Goal: Task Accomplishment & Management: Complete application form

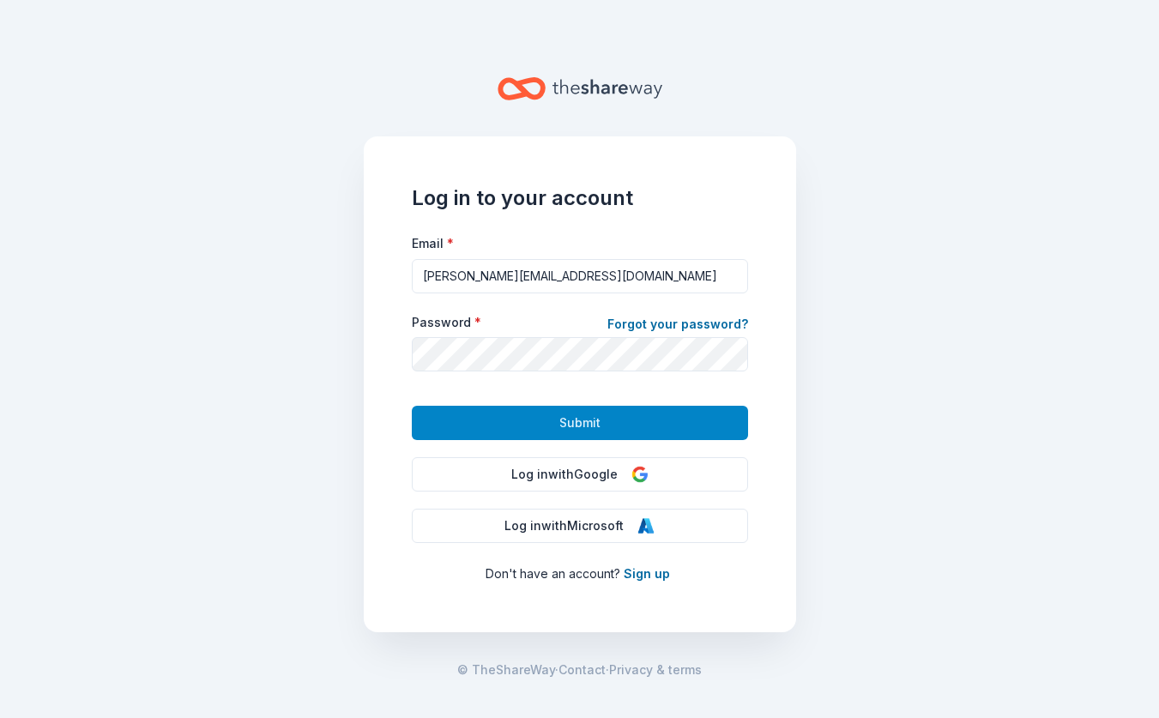
click at [540, 412] on button "Submit" at bounding box center [580, 423] width 336 height 34
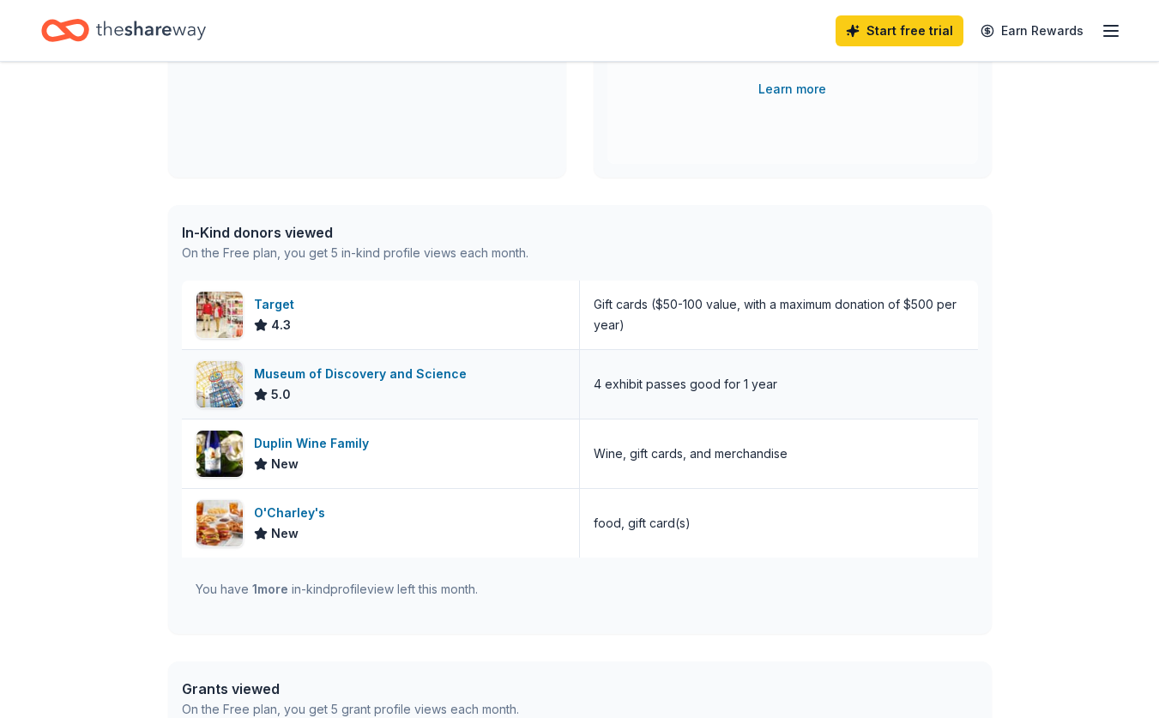
scroll to position [323, 0]
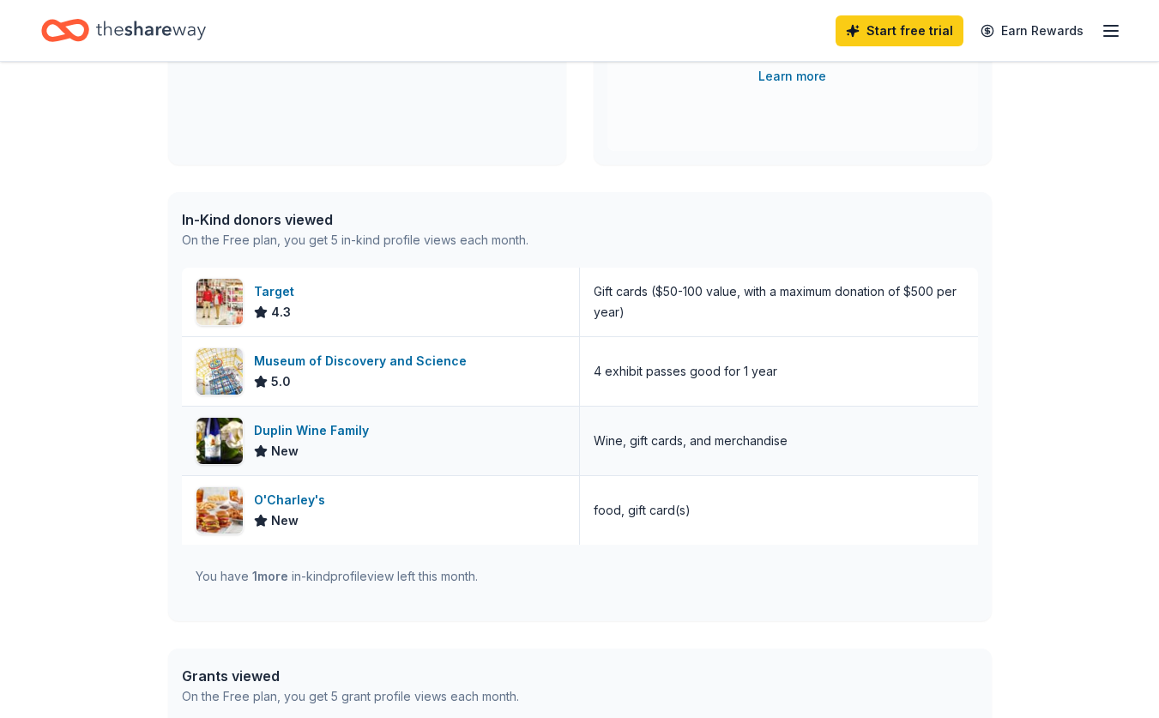
click at [335, 442] on div "New" at bounding box center [315, 451] width 122 height 21
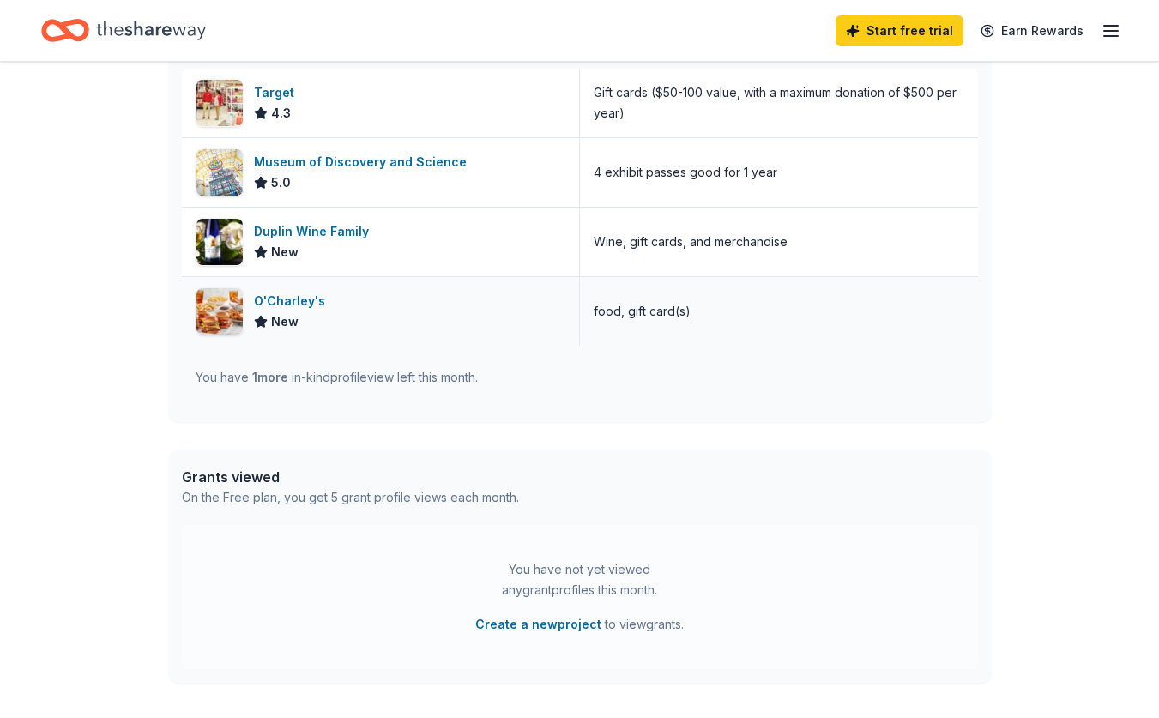
scroll to position [523, 0]
click at [317, 289] on div "O'Charley's" at bounding box center [293, 299] width 78 height 21
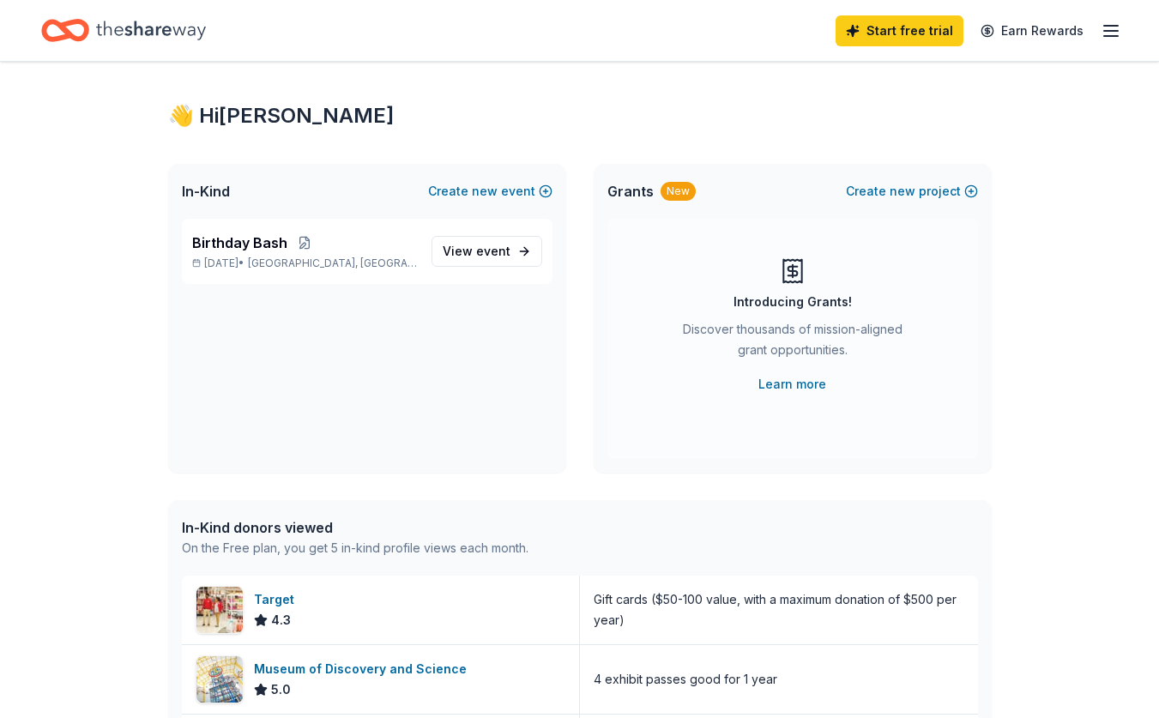
scroll to position [0, 0]
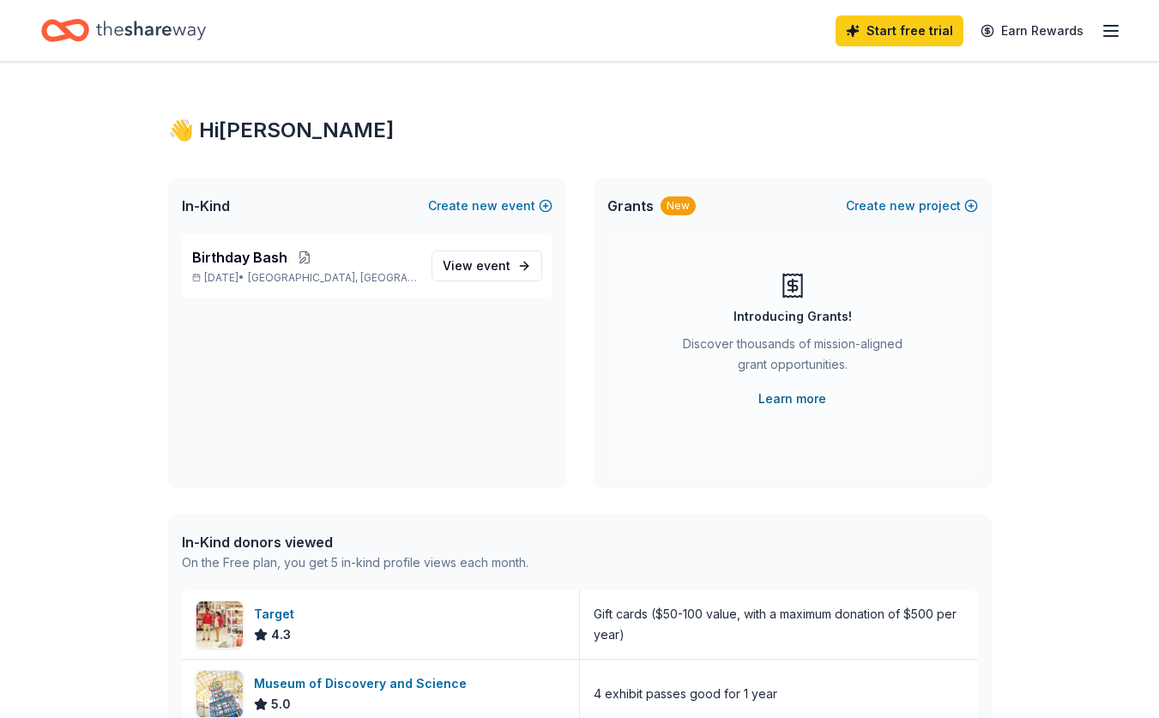
click at [780, 400] on link "Learn more" at bounding box center [792, 399] width 68 height 21
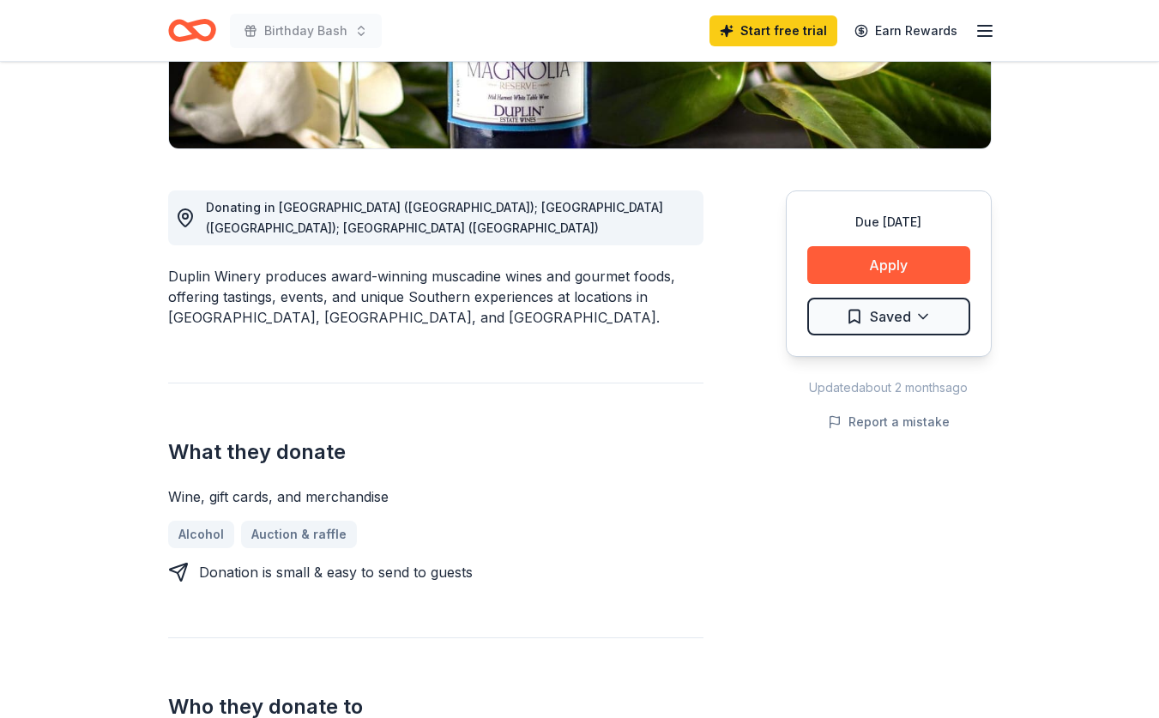
scroll to position [374, 0]
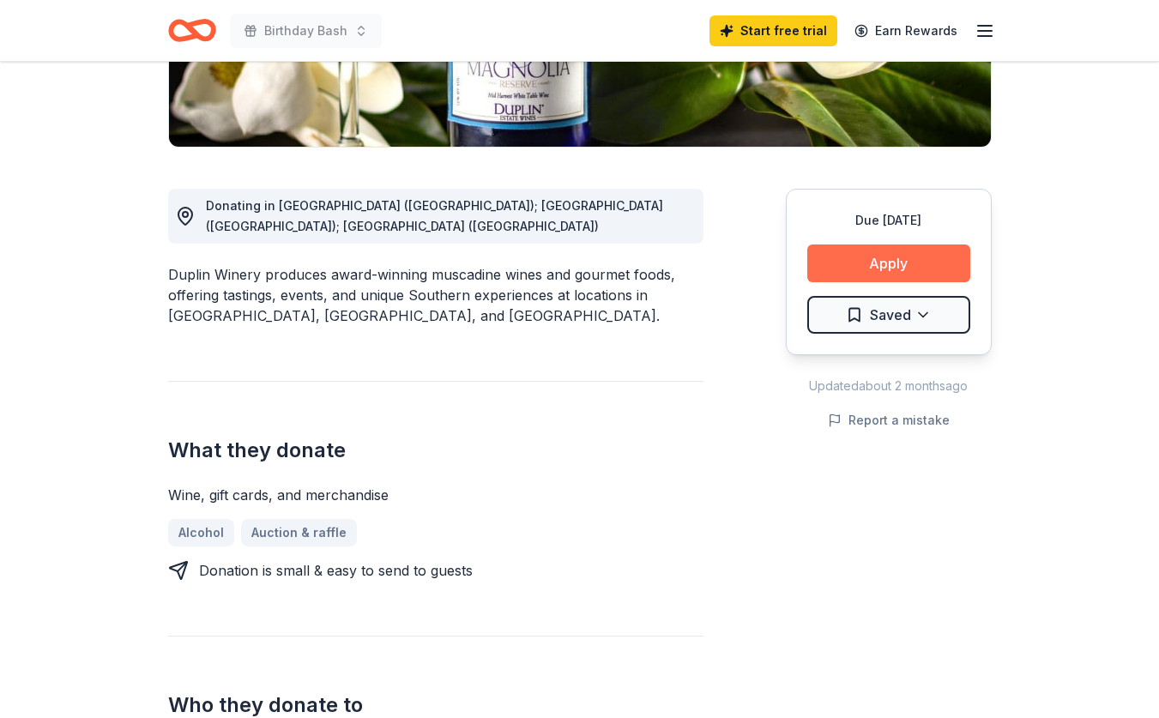
click at [901, 269] on button "Apply" at bounding box center [888, 264] width 163 height 38
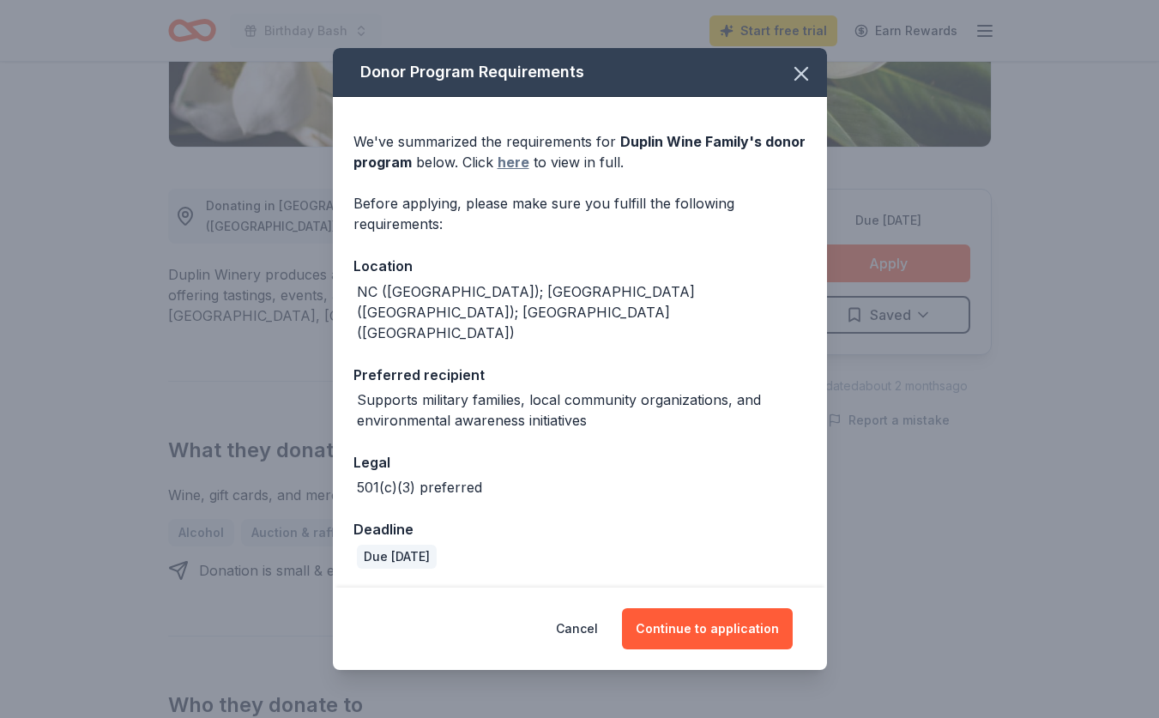
click at [514, 172] on link "here" at bounding box center [514, 162] width 32 height 21
click at [719, 613] on button "Continue to application" at bounding box center [707, 628] width 171 height 41
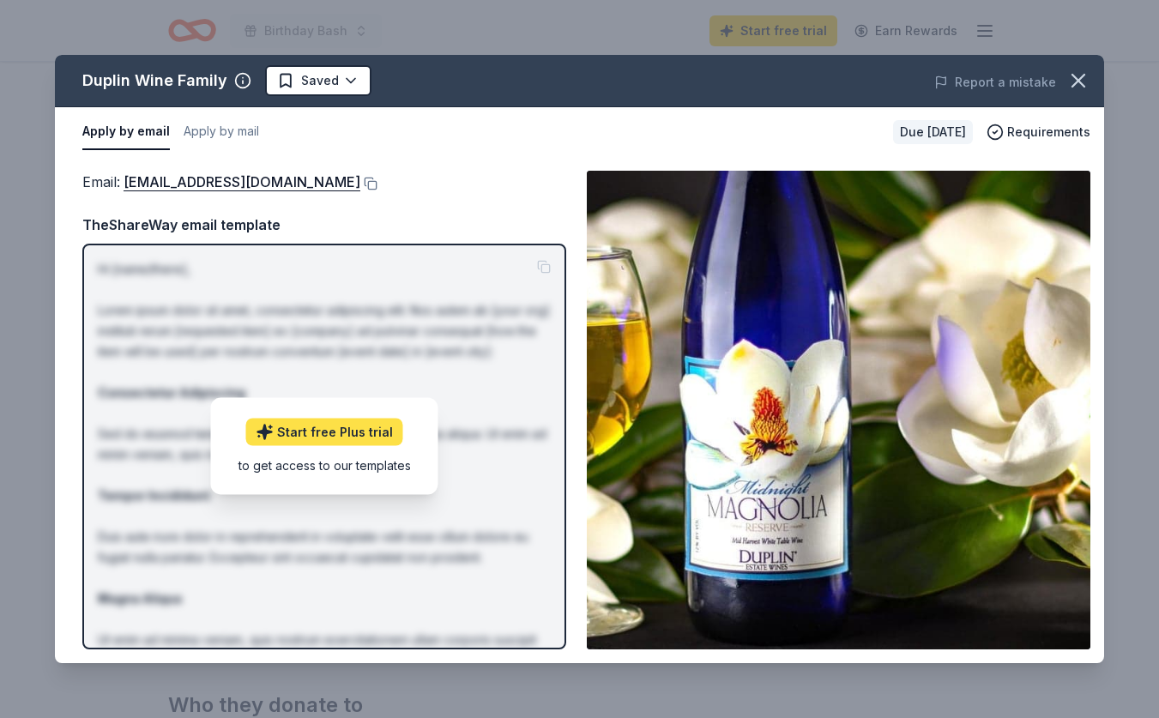
click at [366, 430] on link "Start free Plus trial" at bounding box center [324, 432] width 157 height 27
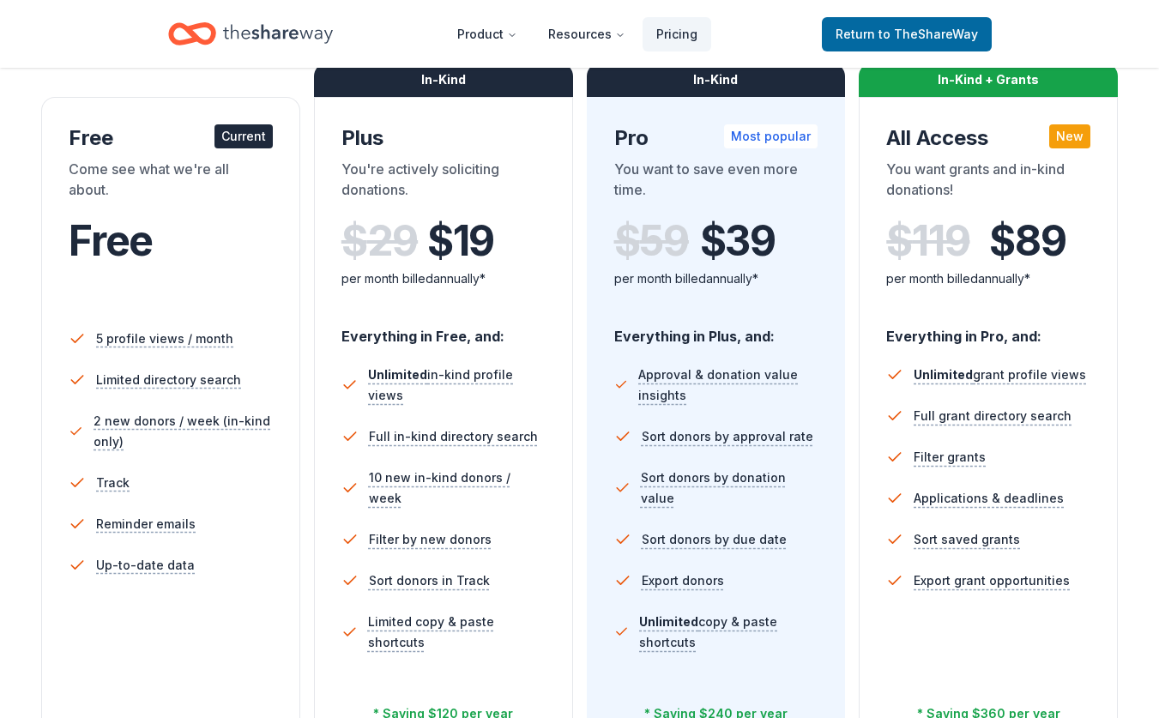
scroll to position [272, 0]
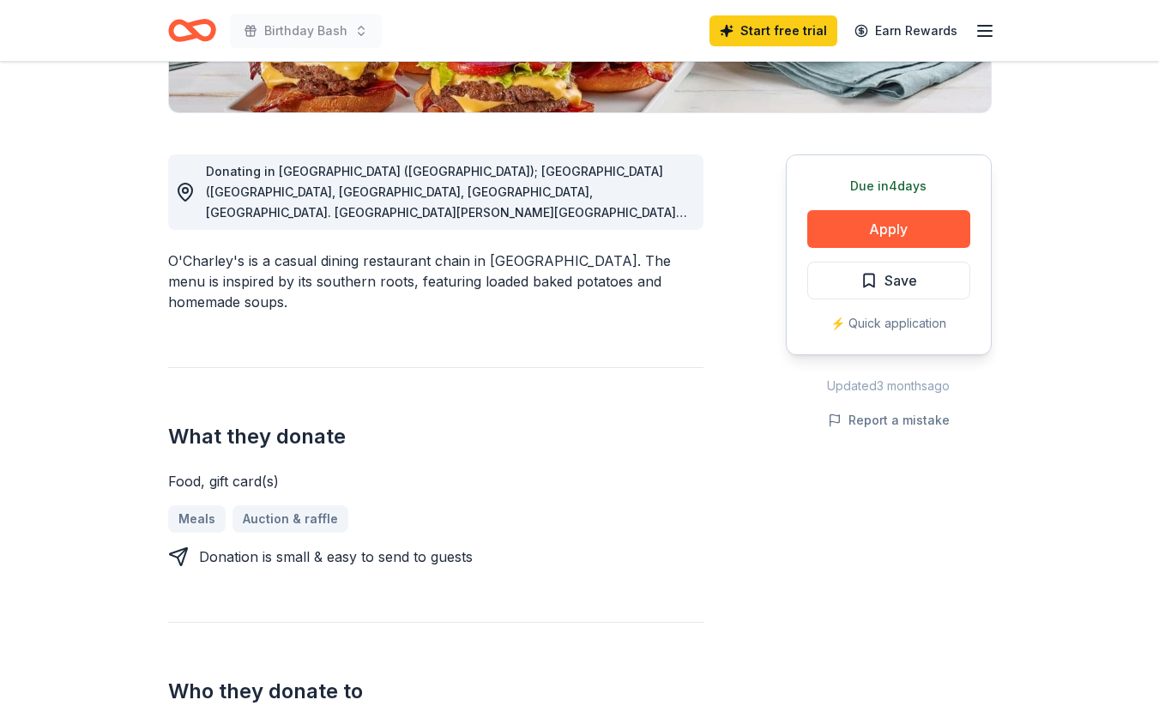
scroll to position [412, 0]
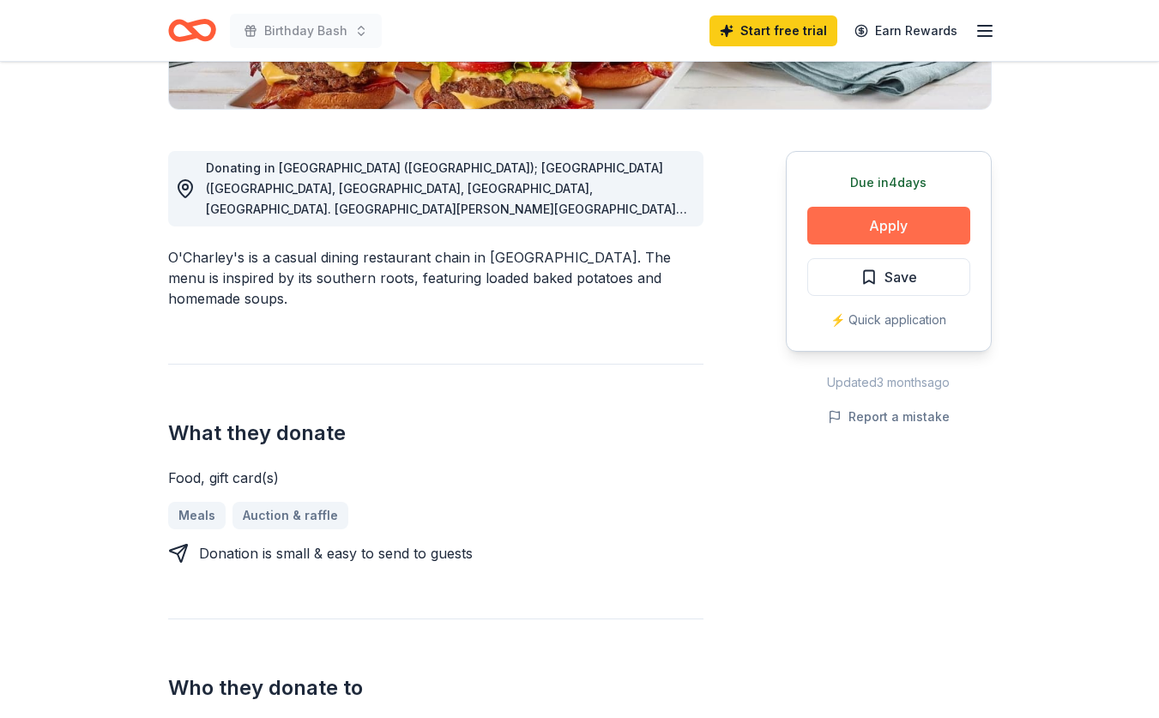
click at [895, 223] on button "Apply" at bounding box center [888, 226] width 163 height 38
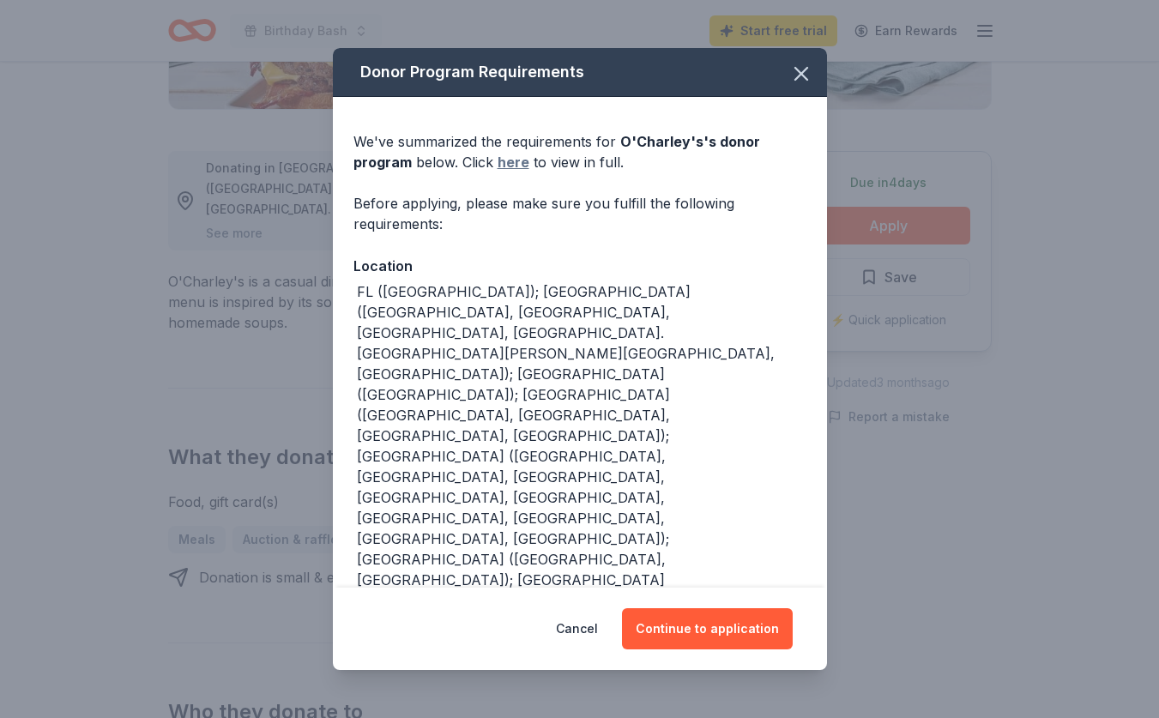
click at [505, 166] on link "here" at bounding box center [514, 162] width 32 height 21
click at [664, 625] on button "Continue to application" at bounding box center [707, 628] width 171 height 41
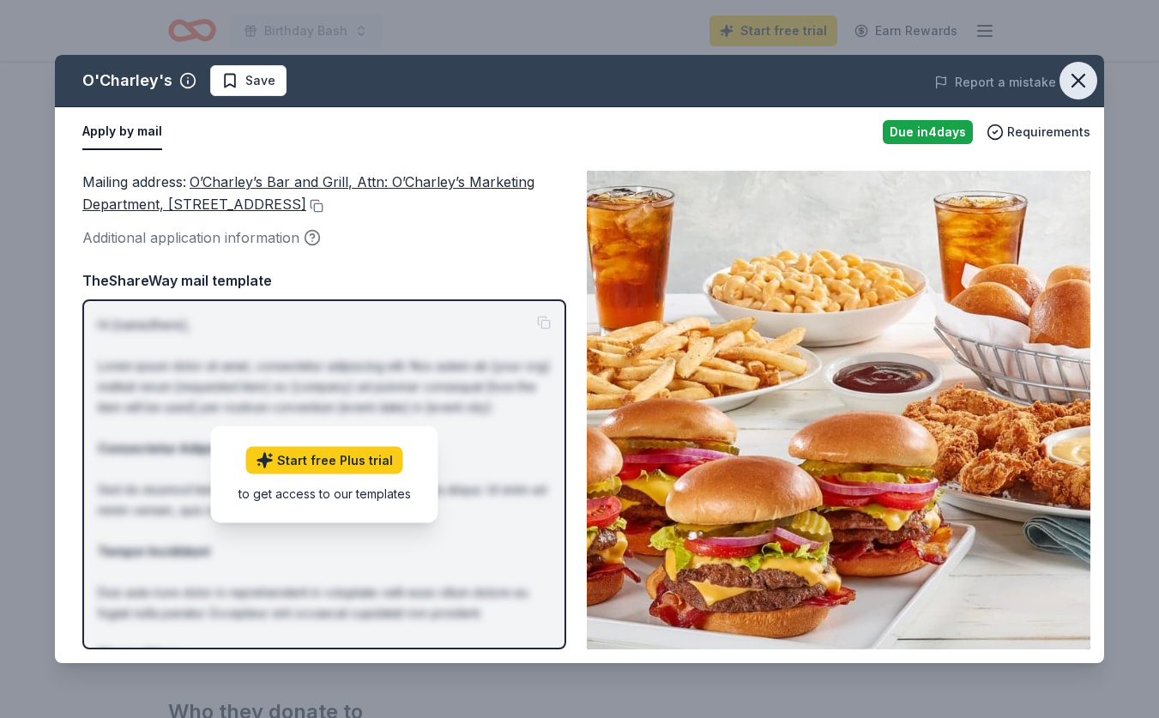
click at [1082, 75] on icon "button" at bounding box center [1078, 81] width 24 height 24
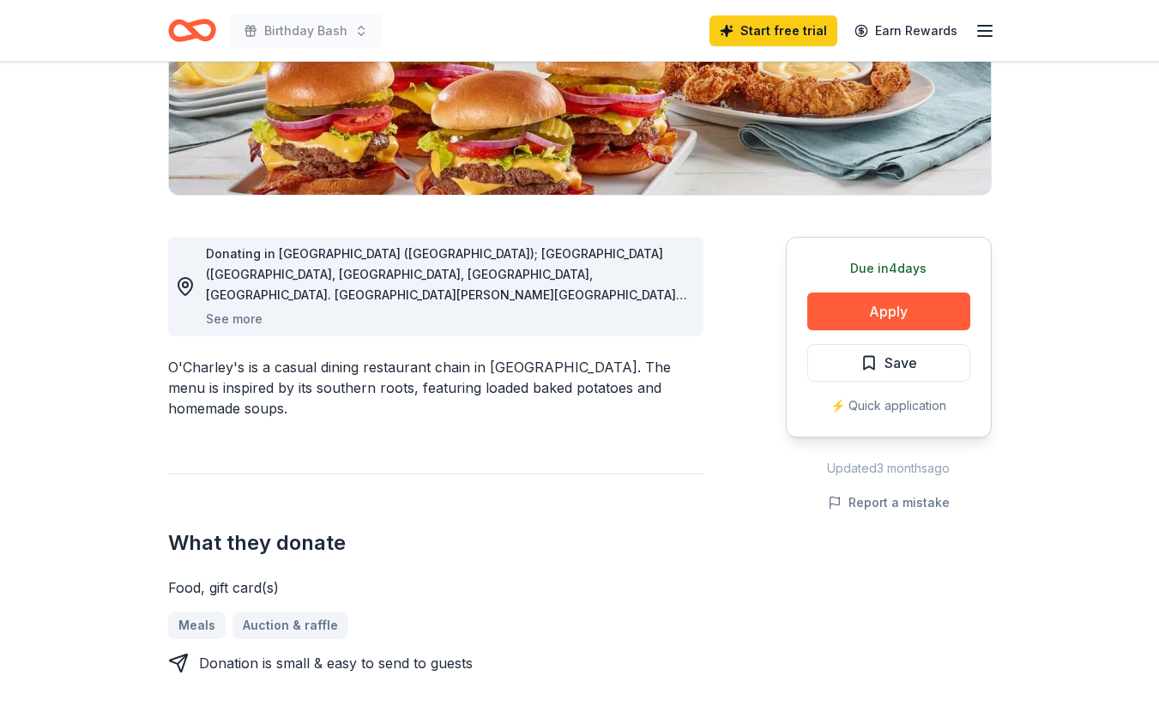
scroll to position [0, 0]
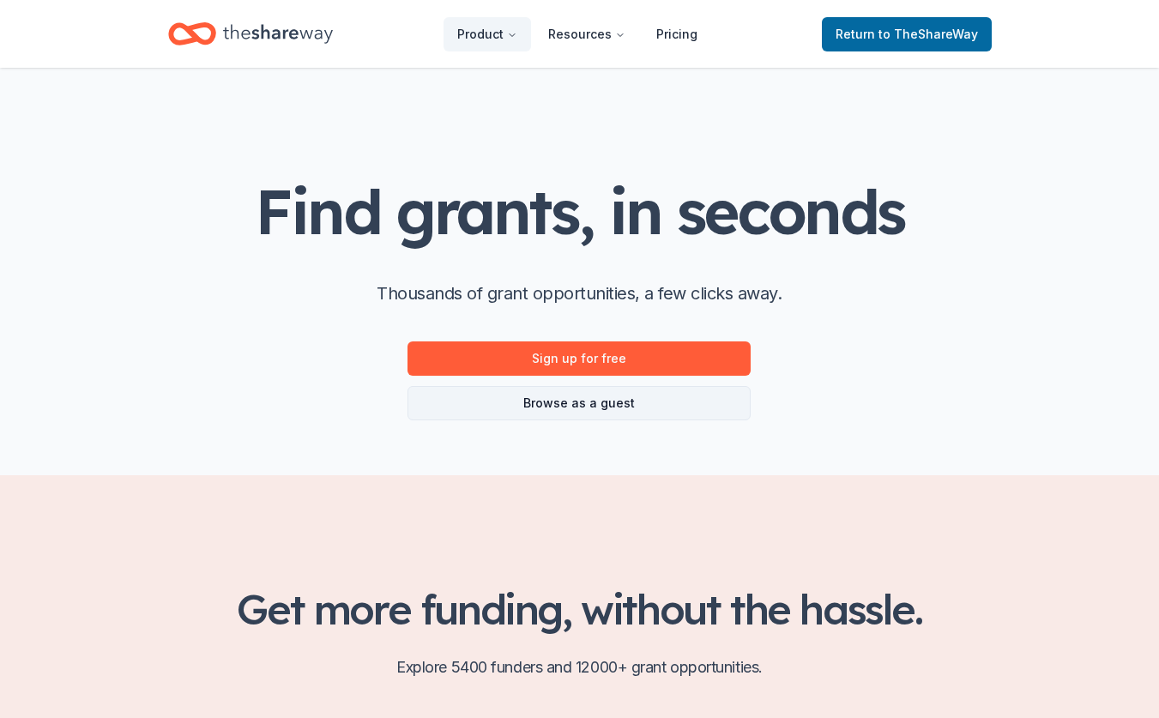
click at [611, 406] on link "Browse as a guest" at bounding box center [579, 403] width 343 height 34
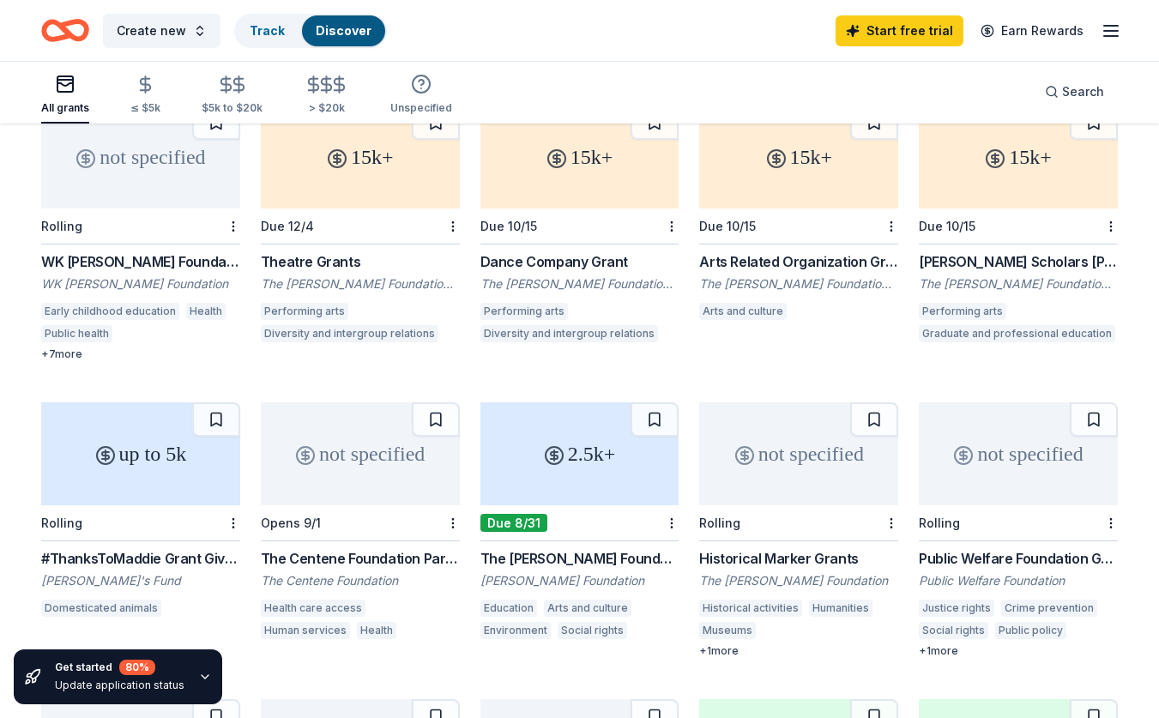
scroll to position [161, 0]
click at [171, 257] on div "WK [PERSON_NAME] Foundation Grant" at bounding box center [140, 261] width 199 height 21
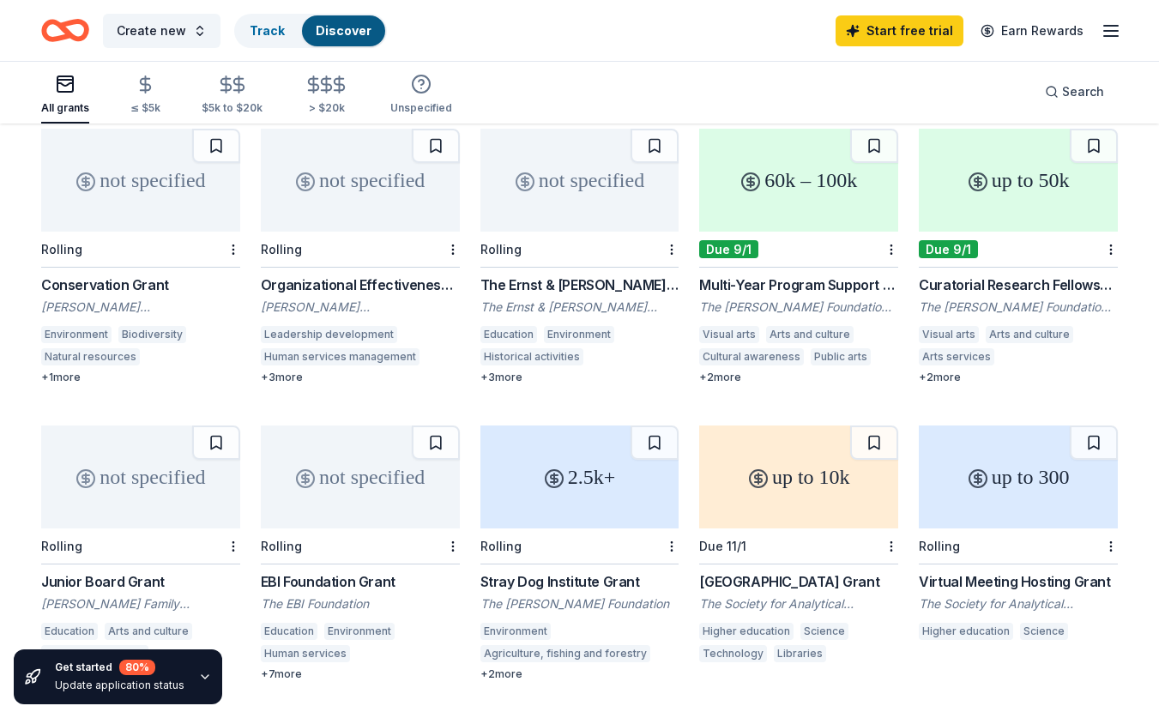
scroll to position [733, 0]
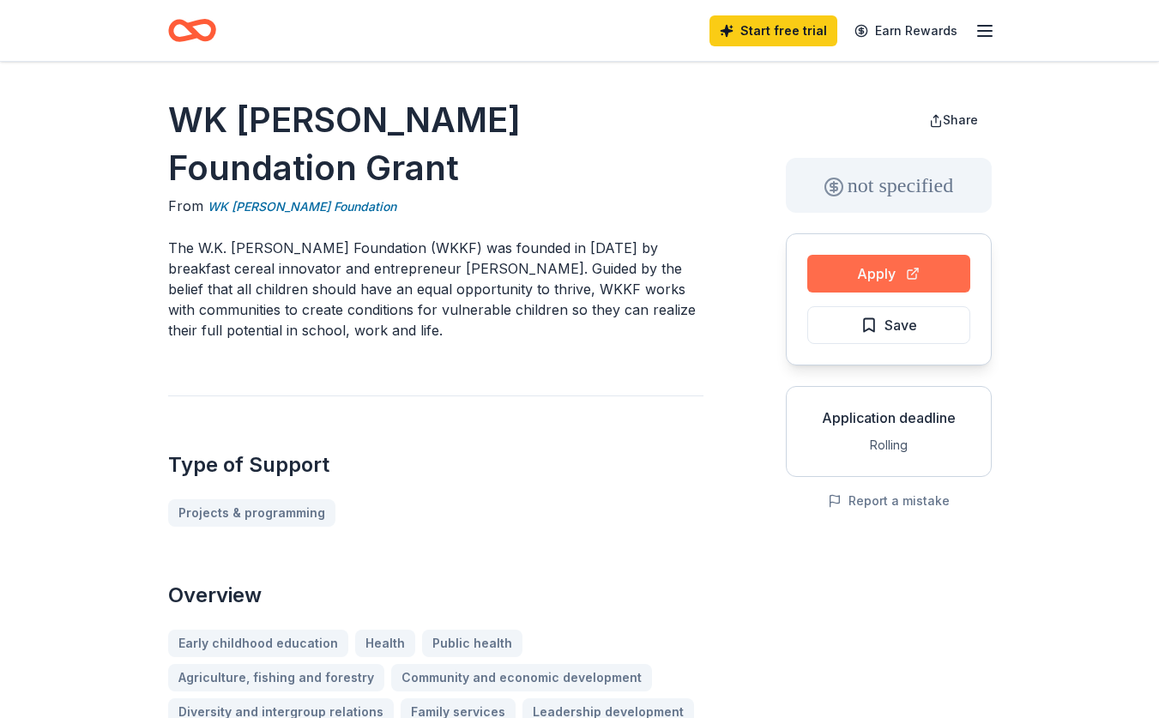
click at [866, 269] on button "Apply" at bounding box center [888, 274] width 163 height 38
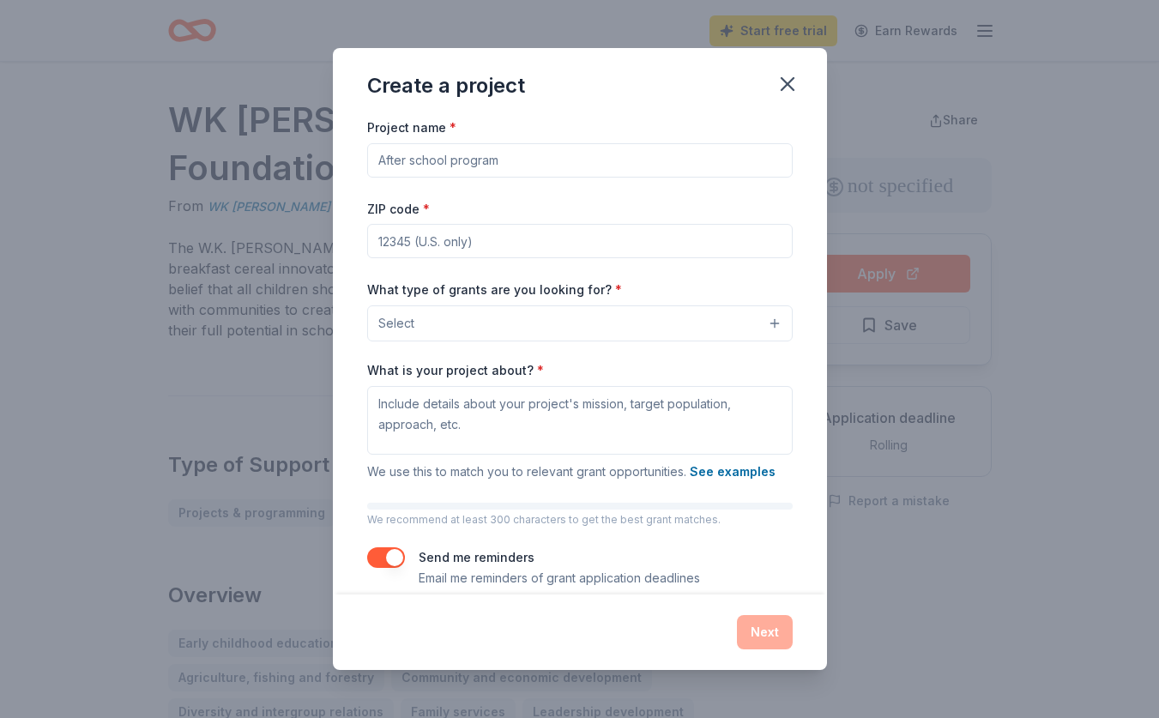
scroll to position [21, 0]
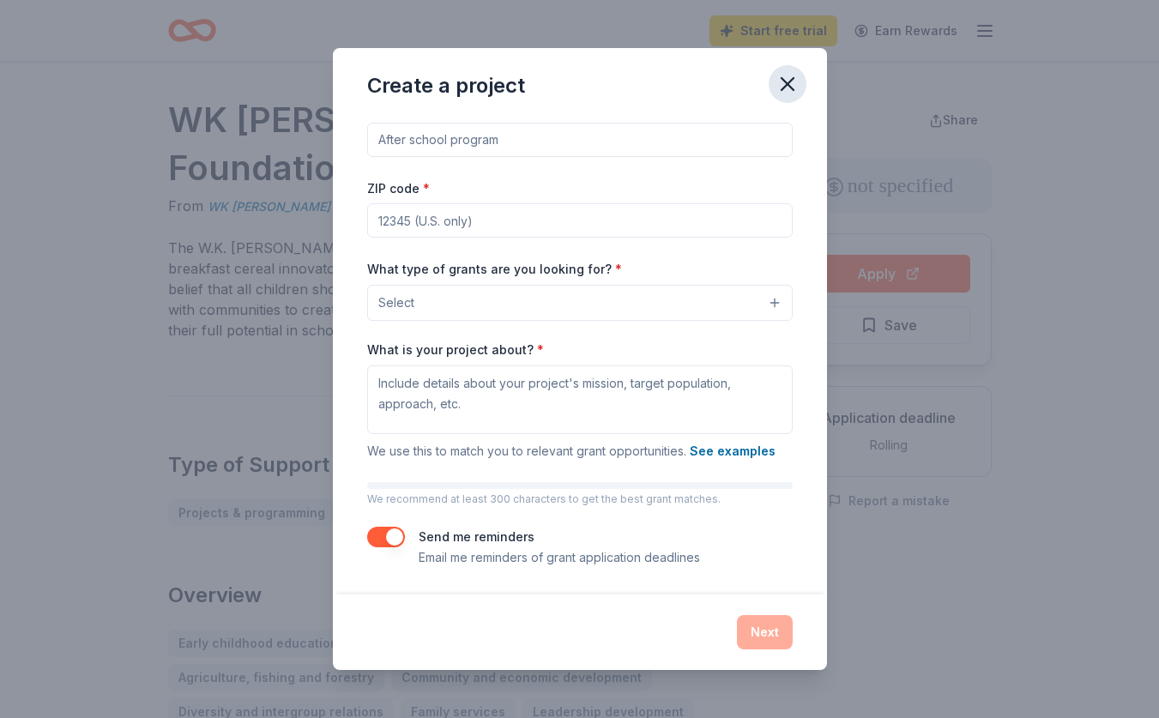
click at [789, 80] on icon "button" at bounding box center [788, 84] width 24 height 24
